Goal: Task Accomplishment & Management: Use online tool/utility

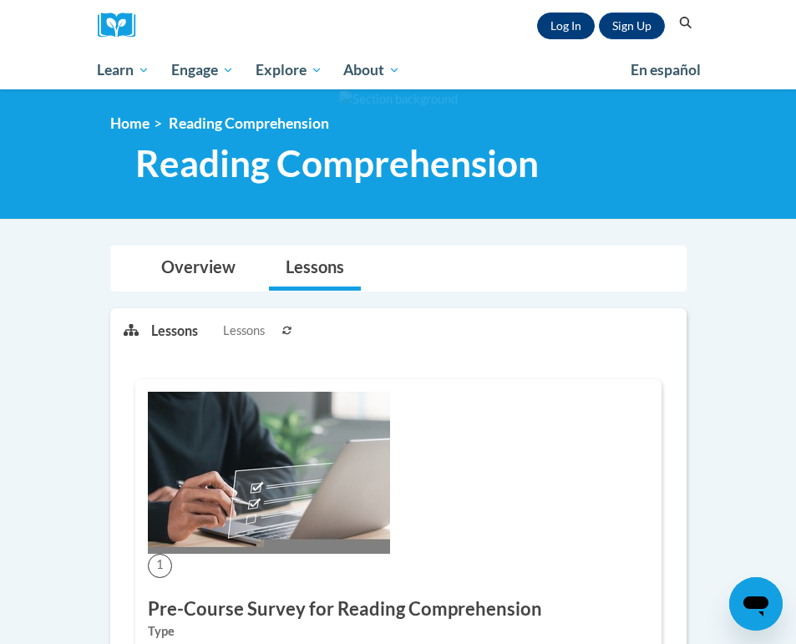
click at [554, 24] on link "Log In" at bounding box center [566, 26] width 58 height 27
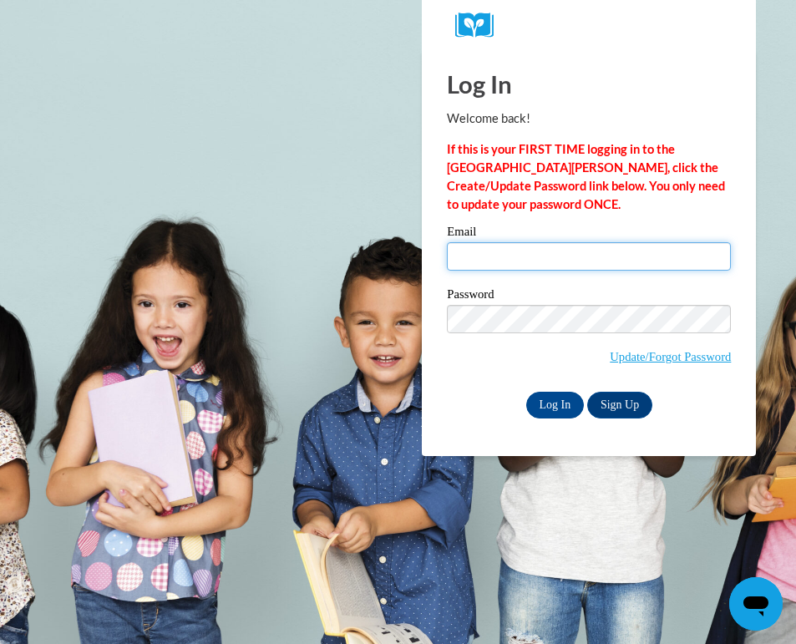
type input "[EMAIL_ADDRESS][DOMAIN_NAME]"
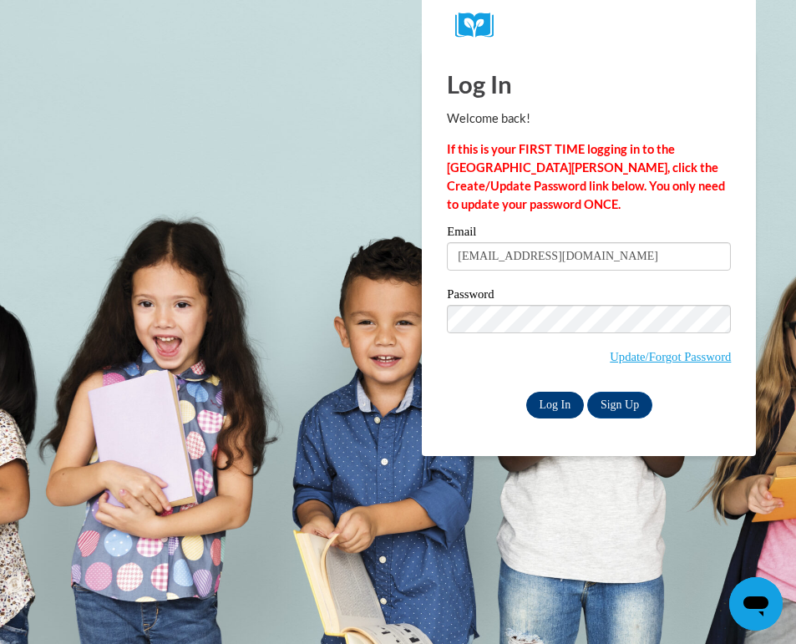
click at [544, 409] on input "Log In" at bounding box center [555, 405] width 58 height 27
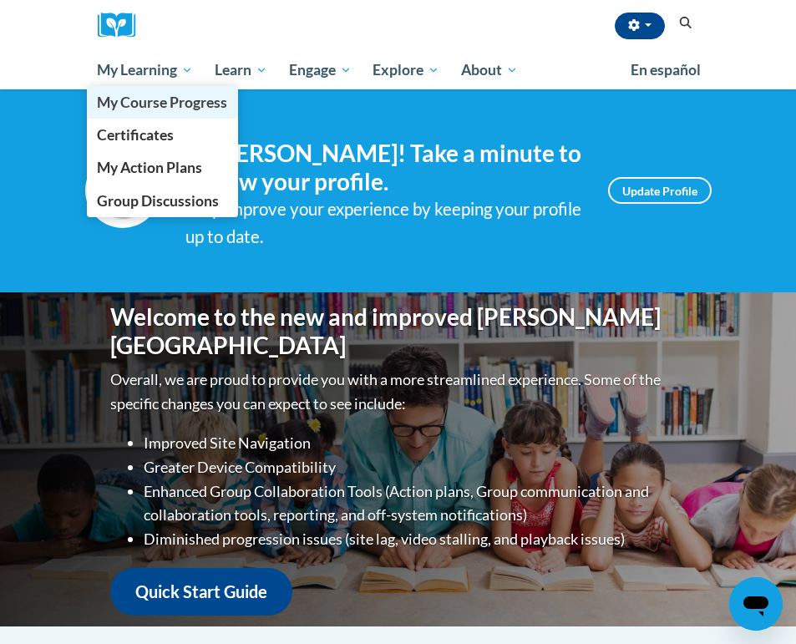
click at [160, 111] on span "My Course Progress" at bounding box center [162, 103] width 130 height 18
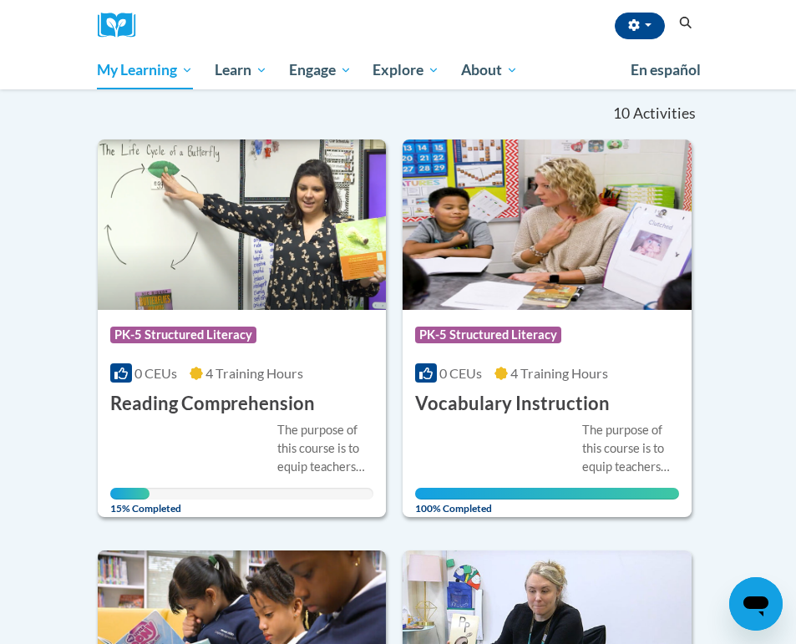
scroll to position [177, 0]
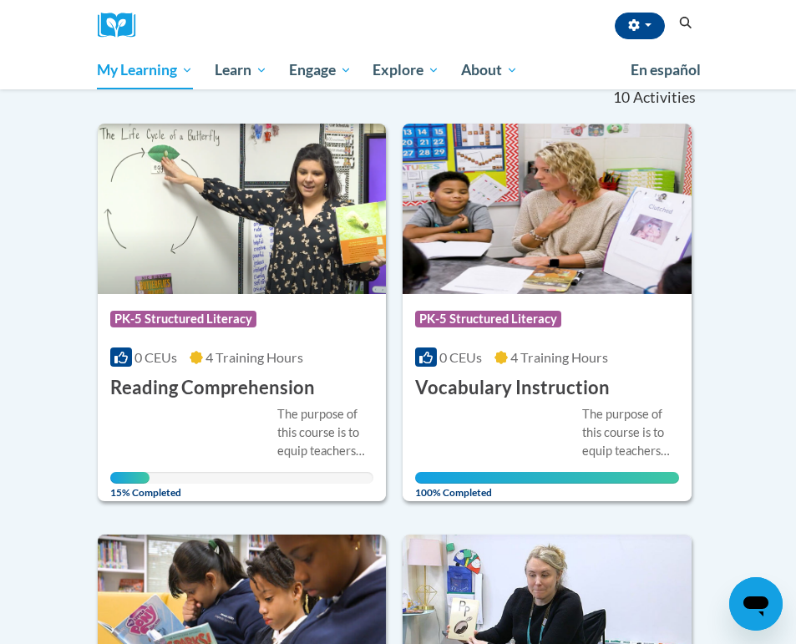
click at [241, 405] on div "The purpose of this course is to equip teachers with the necessary knowledge an…" at bounding box center [242, 444] width 264 height 79
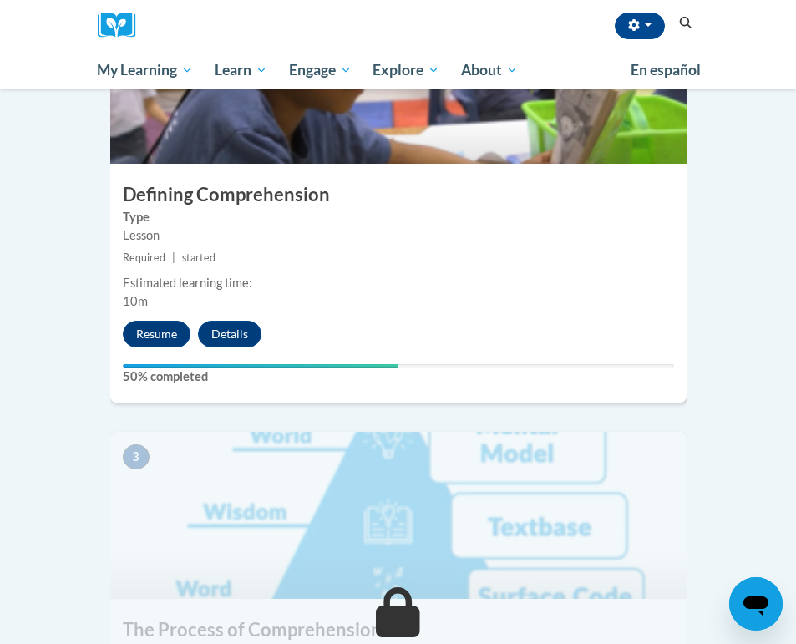
scroll to position [920, 0]
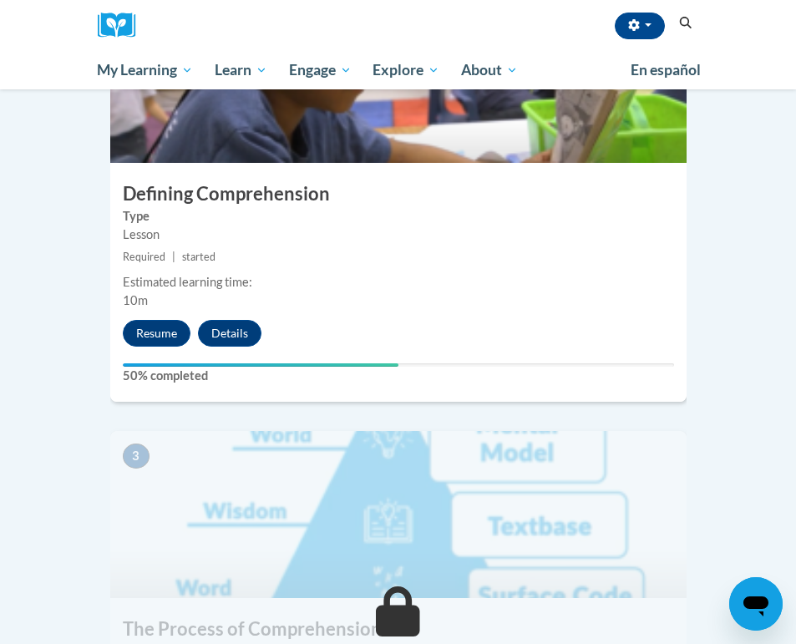
click at [158, 303] on div "2 Defining Comprehension Type Lesson Required | started Estimated learning time…" at bounding box center [398, 199] width 576 height 406
click at [157, 302] on div "2 Defining Comprehension Type Lesson Required | started Estimated learning time…" at bounding box center [398, 199] width 576 height 406
click at [157, 320] on button "Resume" at bounding box center [157, 333] width 68 height 27
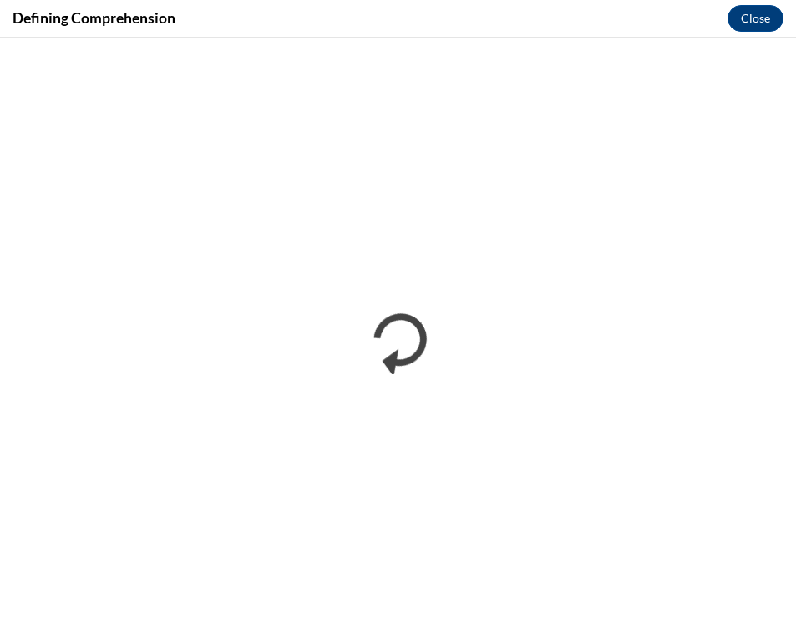
scroll to position [0, 0]
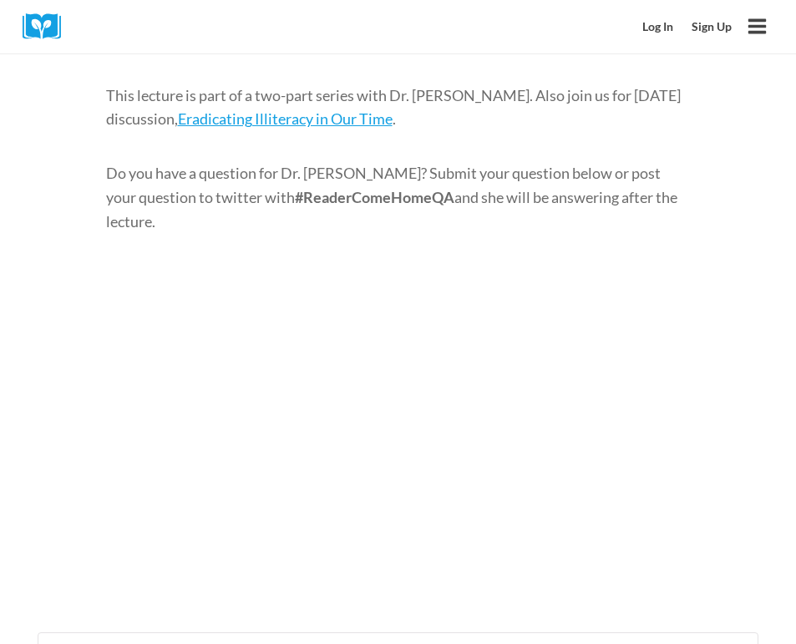
scroll to position [780, 0]
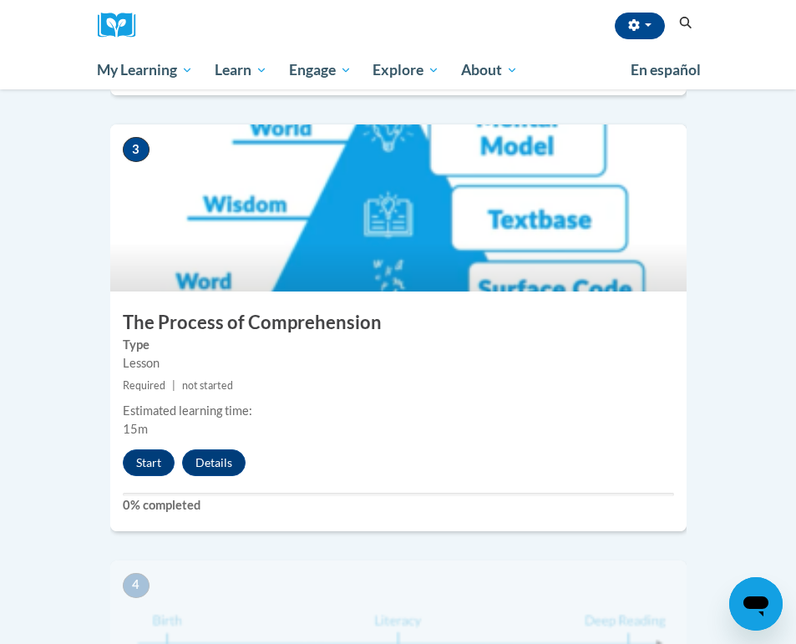
scroll to position [1217, 0]
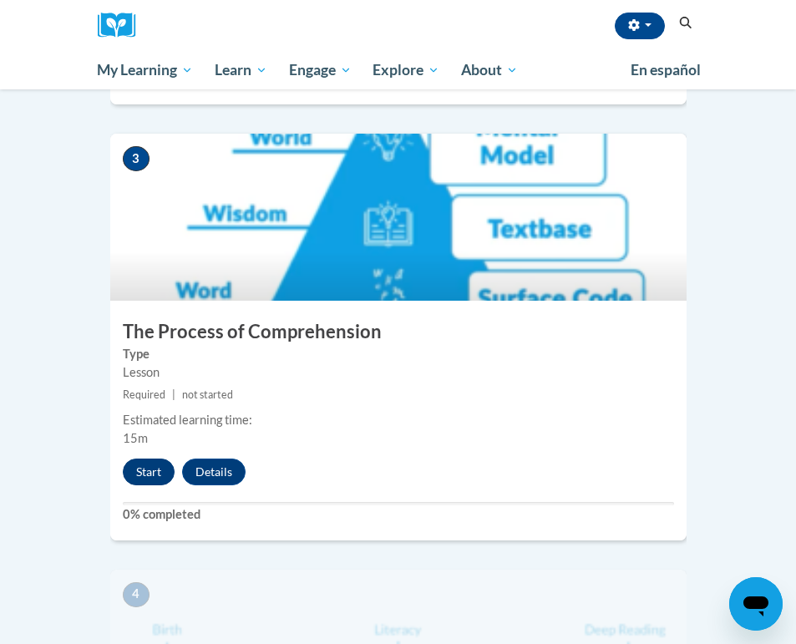
click at [156, 459] on button "Start" at bounding box center [149, 472] width 52 height 27
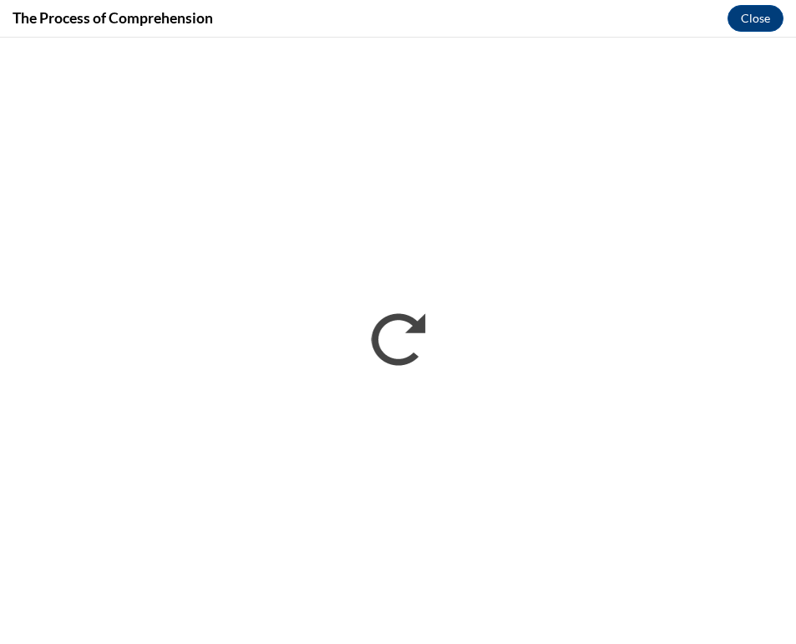
scroll to position [0, 0]
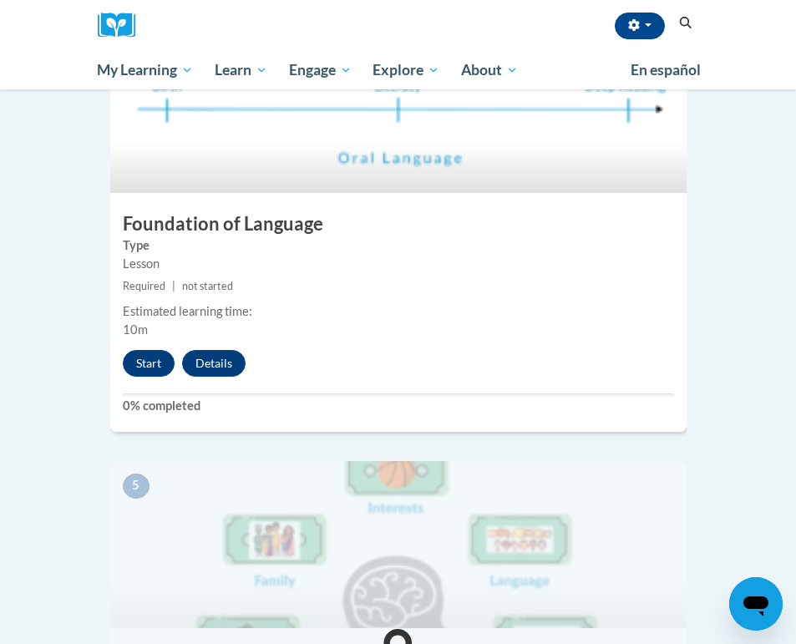
scroll to position [1776, 0]
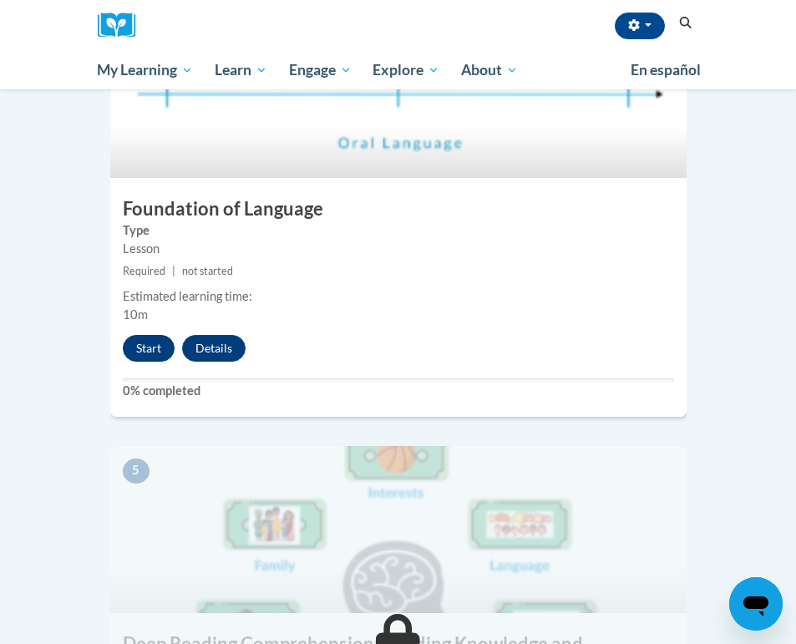
click at [139, 335] on button "Start" at bounding box center [149, 348] width 52 height 27
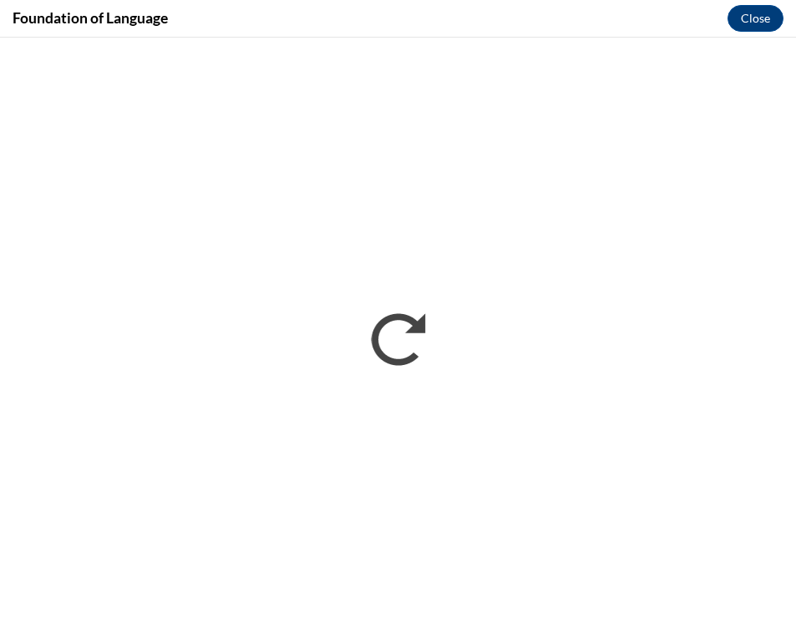
scroll to position [0, 0]
